Goal: Task Accomplishment & Management: Manage account settings

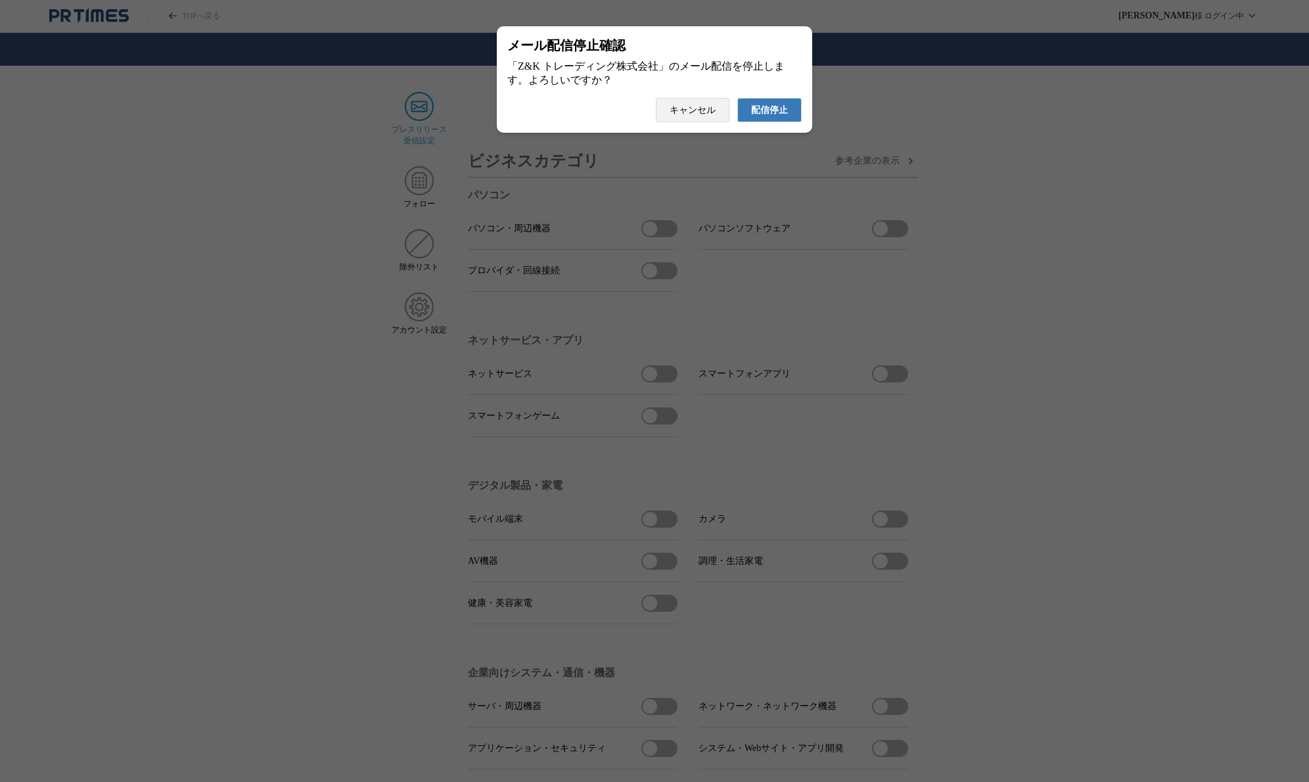
click at [773, 113] on span "配信停止" at bounding box center [769, 110] width 37 height 12
click at [770, 116] on span "配信停止" at bounding box center [769, 110] width 37 height 12
